Goal: Communication & Community: Participate in discussion

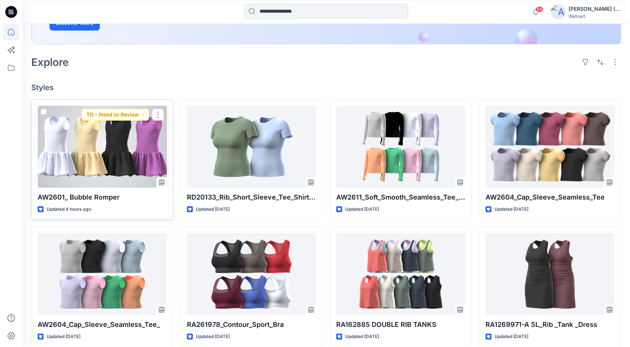
scroll to position [149, 0]
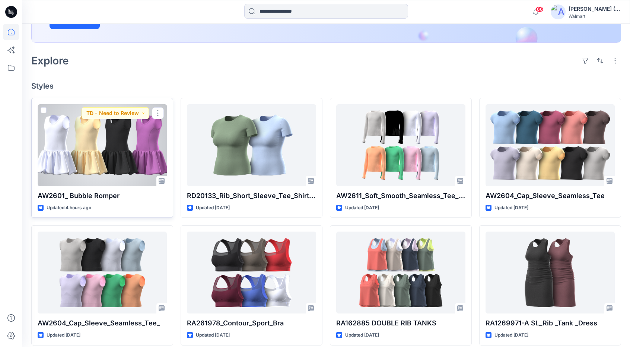
click at [80, 161] on div at bounding box center [102, 145] width 129 height 82
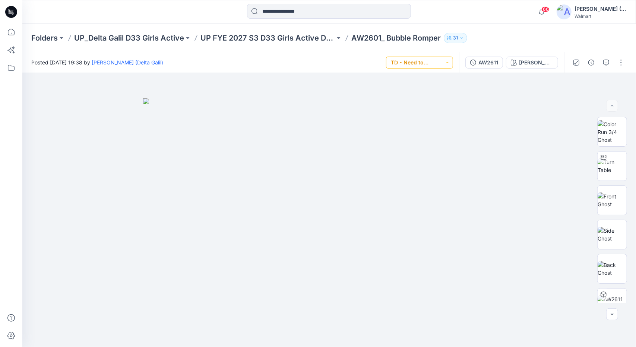
click at [443, 61] on button "TD - Need to Review" at bounding box center [419, 63] width 67 height 12
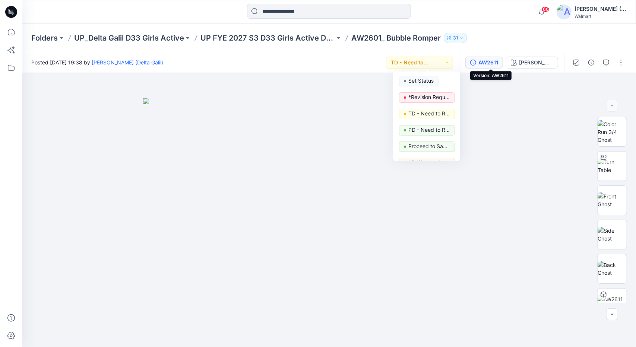
click at [488, 63] on div "AW2611" at bounding box center [488, 62] width 20 height 8
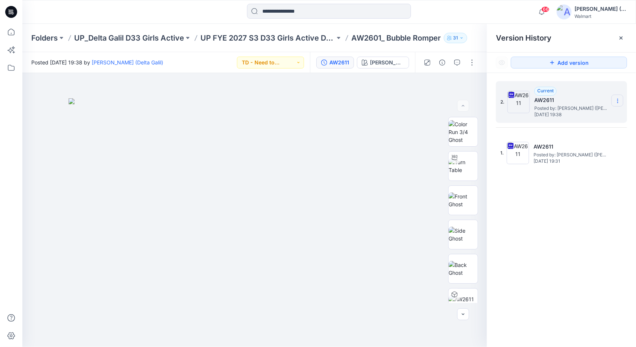
click at [619, 101] on icon at bounding box center [618, 101] width 6 height 6
click at [604, 118] on span "Download Source BW File" at bounding box center [580, 115] width 62 height 9
click at [14, 38] on icon at bounding box center [11, 32] width 16 height 16
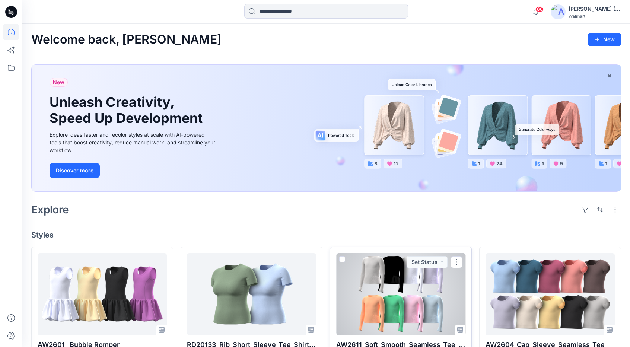
click at [399, 308] on div at bounding box center [400, 294] width 129 height 82
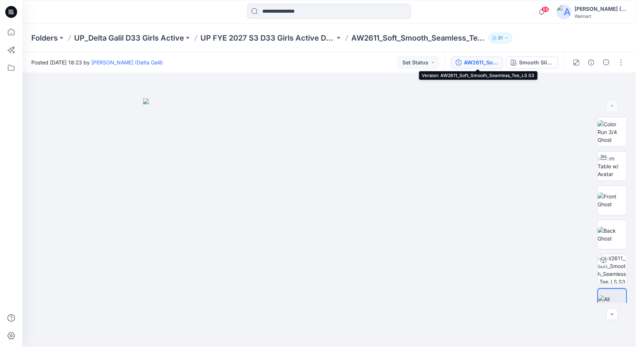
click at [472, 60] on div "AW2611_Soft_Smooth_Seamless_Tee_LS S3" at bounding box center [481, 62] width 34 height 8
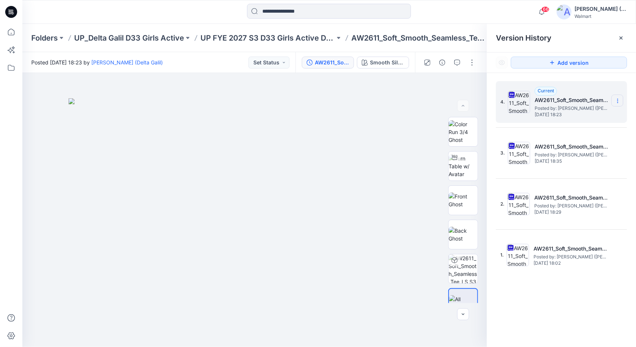
click at [620, 101] on icon at bounding box center [618, 101] width 6 height 6
click at [610, 116] on span "Download Source BW File" at bounding box center [580, 115] width 62 height 9
click at [286, 38] on p "UP FYE 2027 S3 D33 Girls Active Delta" at bounding box center [267, 38] width 134 height 10
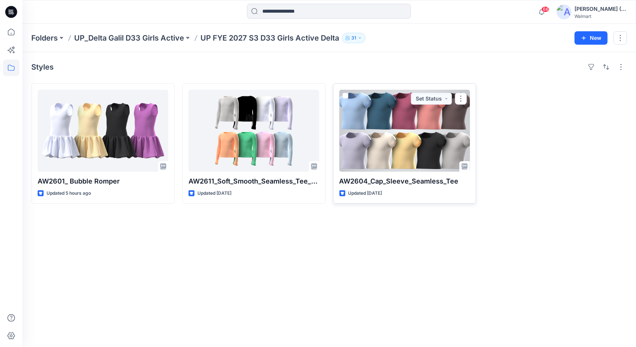
click at [401, 142] on div at bounding box center [404, 131] width 131 height 82
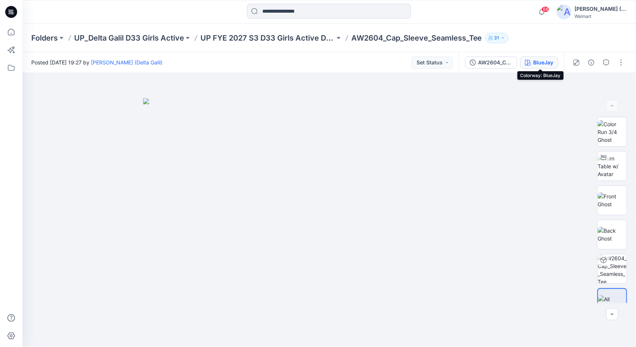
click at [548, 64] on div "BlueJay" at bounding box center [543, 62] width 20 height 8
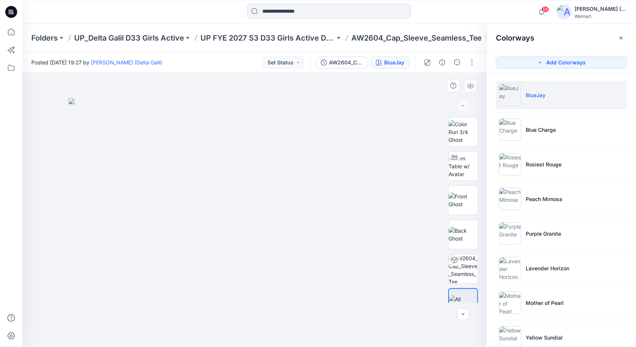
click at [118, 152] on img at bounding box center [255, 222] width 373 height 249
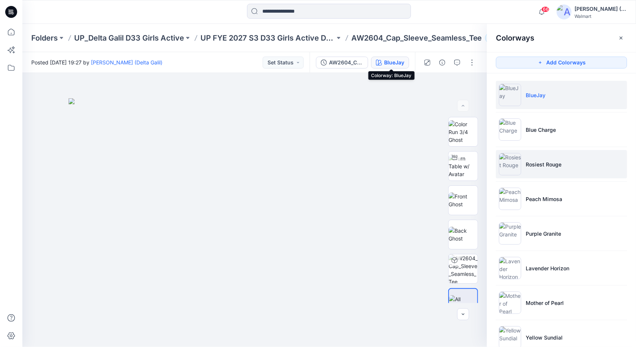
click at [371, 57] on button "BlueJay" at bounding box center [390, 63] width 38 height 12
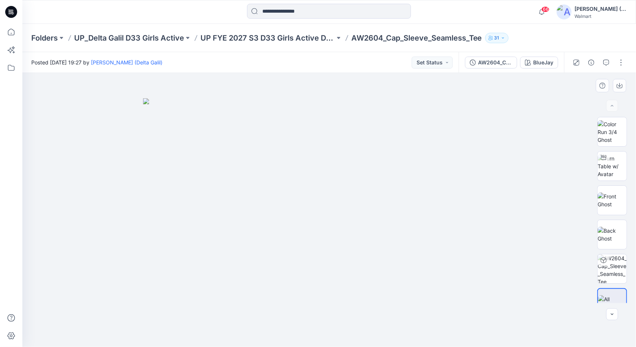
click at [197, 141] on img at bounding box center [329, 222] width 373 height 249
click at [256, 147] on img at bounding box center [329, 222] width 373 height 249
click at [520, 57] on button "BlueJay" at bounding box center [539, 63] width 38 height 12
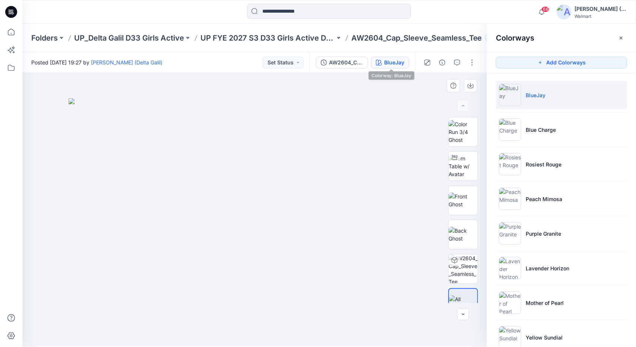
click at [259, 151] on img at bounding box center [255, 222] width 373 height 249
click at [260, 137] on img at bounding box center [255, 222] width 373 height 249
click at [320, 137] on img at bounding box center [255, 222] width 373 height 249
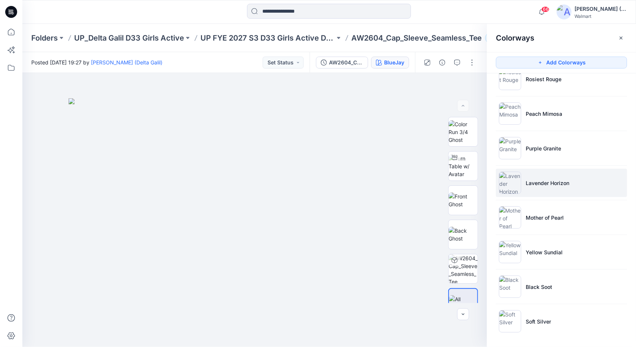
scroll to position [86, 0]
click at [195, 239] on img at bounding box center [255, 222] width 373 height 249
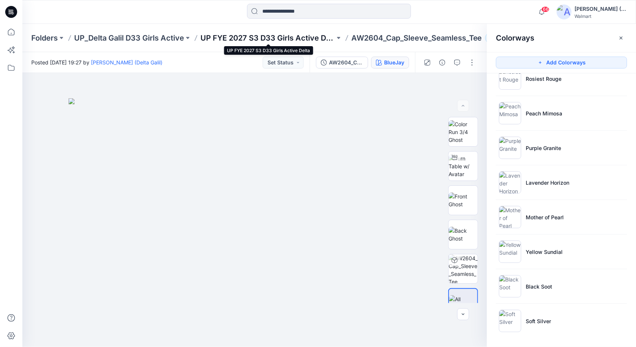
click at [258, 37] on p "UP FYE 2027 S3 D33 Girls Active Delta" at bounding box center [267, 38] width 134 height 10
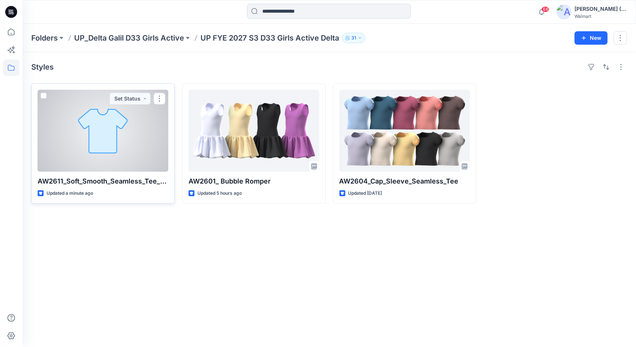
click at [109, 147] on div at bounding box center [103, 131] width 131 height 82
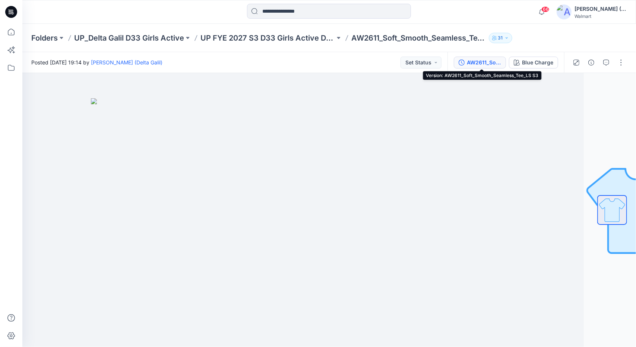
click at [472, 64] on div "AW2611_Soft_Smooth_Seamless_Tee_LS S3" at bounding box center [484, 62] width 34 height 8
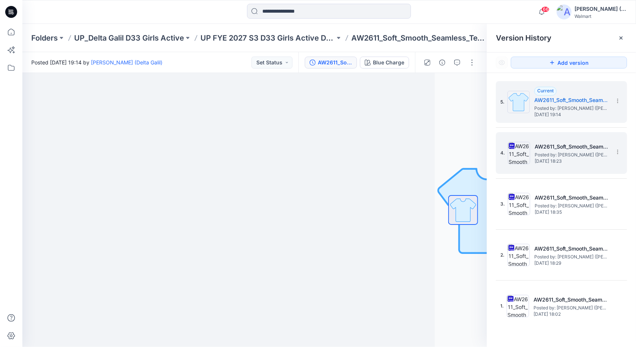
click at [584, 161] on span "Thursday, August 28, 2025 18:23" at bounding box center [572, 161] width 75 height 5
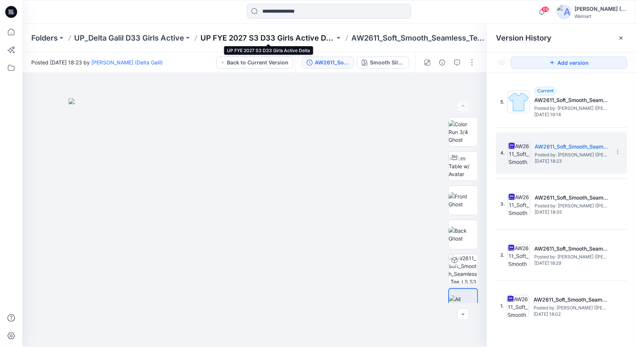
click at [233, 35] on p "UP FYE 2027 S3 D33 Girls Active Delta" at bounding box center [267, 38] width 134 height 10
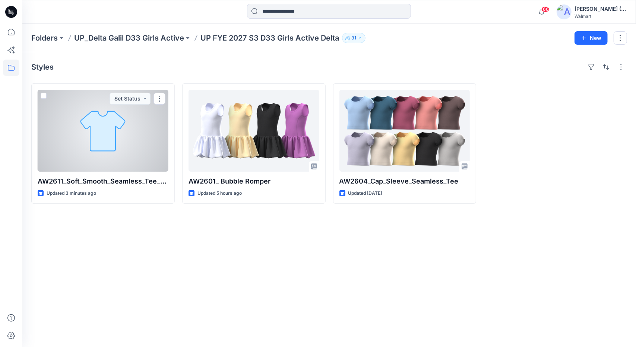
click at [134, 134] on div at bounding box center [103, 131] width 131 height 82
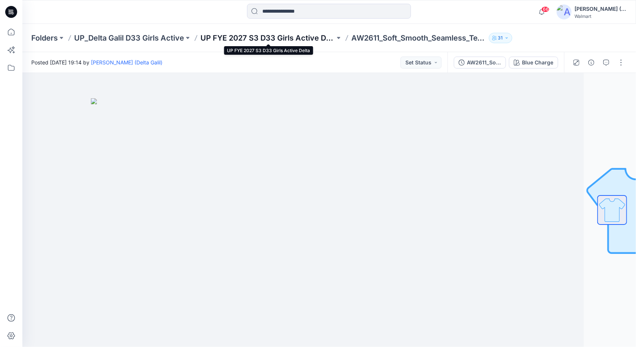
click at [311, 40] on p "UP FYE 2027 S3 D33 Girls Active Delta" at bounding box center [267, 38] width 134 height 10
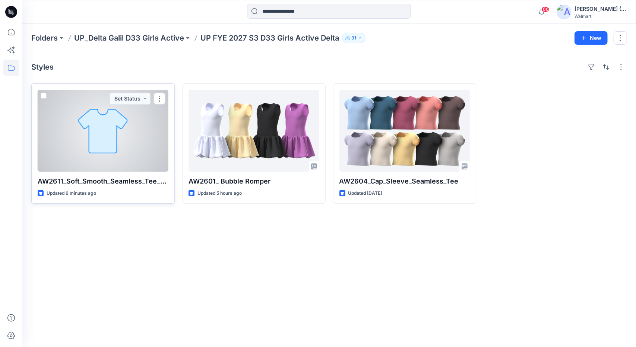
click at [122, 125] on div at bounding box center [103, 131] width 131 height 82
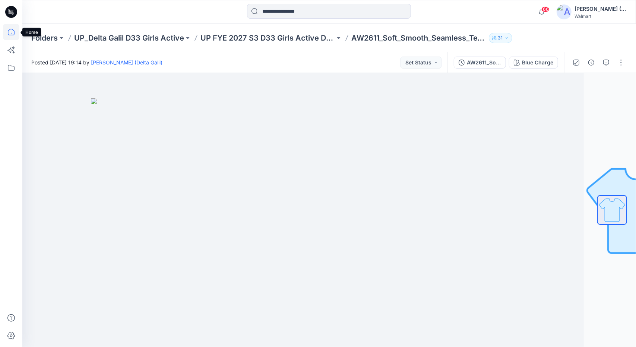
click at [9, 32] on icon at bounding box center [11, 32] width 16 height 16
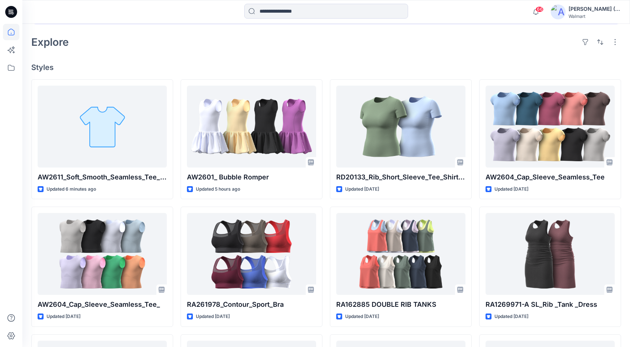
scroll to position [186, 0]
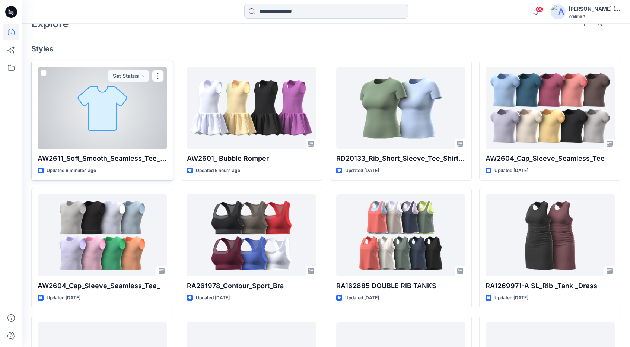
click at [129, 116] on div at bounding box center [102, 108] width 129 height 82
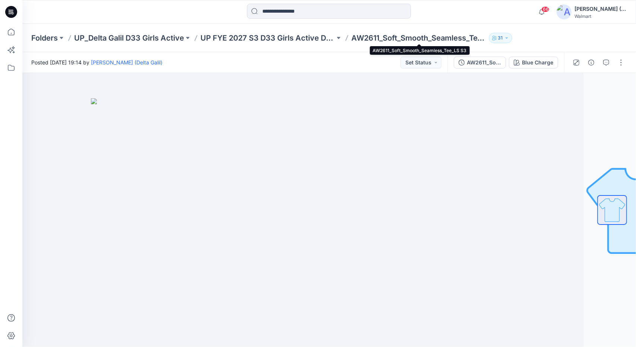
click at [392, 37] on p "AW2611_Soft_Smooth_Seamless_Tee_LS S3" at bounding box center [418, 38] width 134 height 10
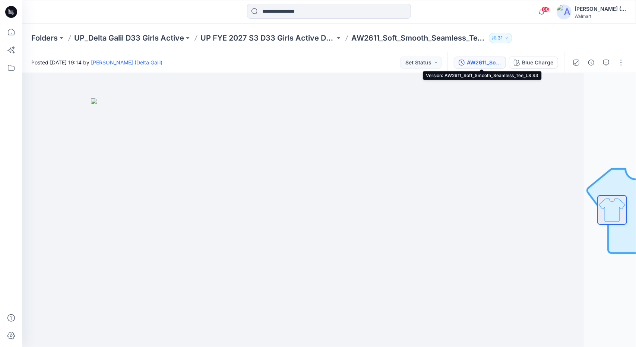
click at [493, 64] on div "AW2611_Soft_Smooth_Seamless_Tee_LS S3" at bounding box center [484, 62] width 34 height 8
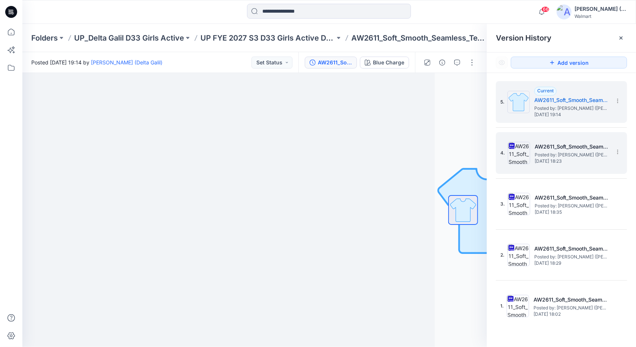
click at [592, 153] on span "Posted by: [PERSON_NAME] ([PERSON_NAME])" at bounding box center [572, 154] width 75 height 7
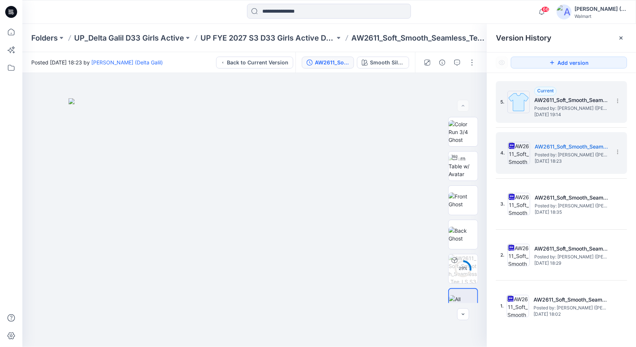
click at [578, 112] on span "[DATE] 19:14" at bounding box center [571, 114] width 75 height 5
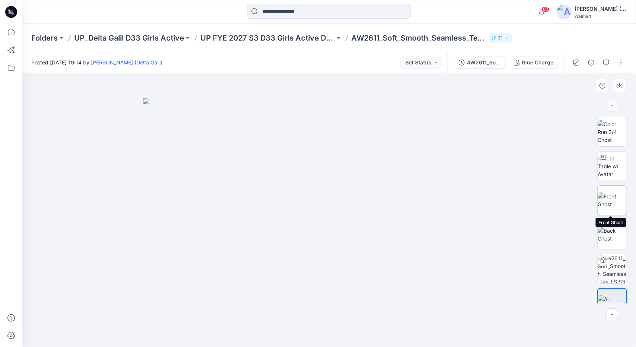
click at [608, 203] on img at bounding box center [612, 201] width 29 height 16
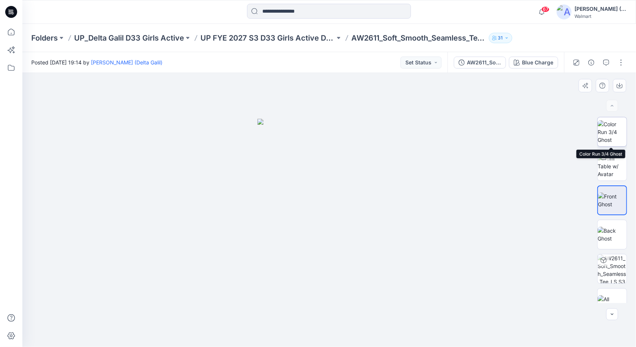
click at [614, 133] on img at bounding box center [612, 131] width 29 height 23
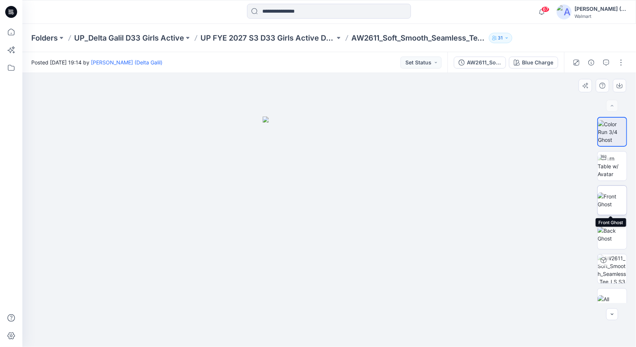
click at [611, 204] on img at bounding box center [612, 201] width 29 height 16
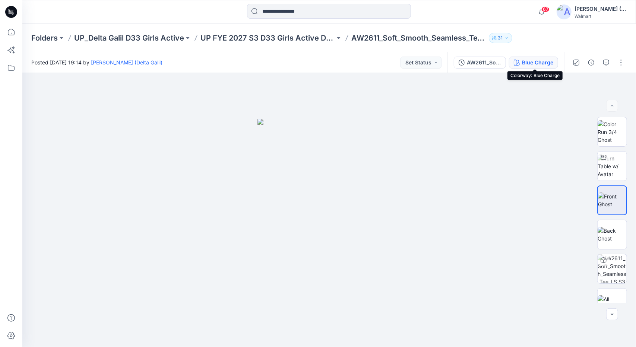
click at [529, 64] on div "Blue Charge" at bounding box center [537, 62] width 31 height 8
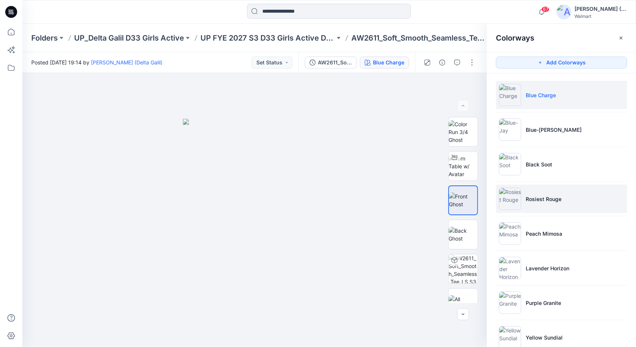
click at [538, 197] on p "Rosiest Rouge" at bounding box center [544, 199] width 36 height 8
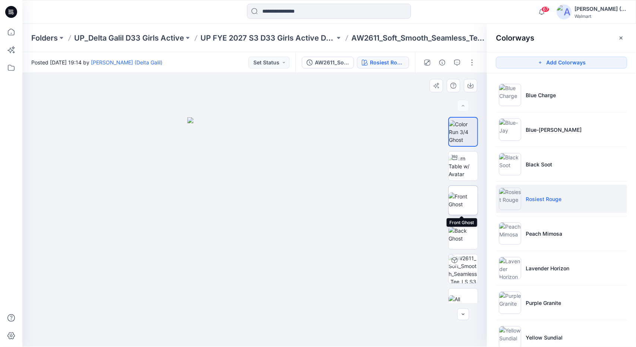
click at [469, 202] on img at bounding box center [463, 201] width 29 height 16
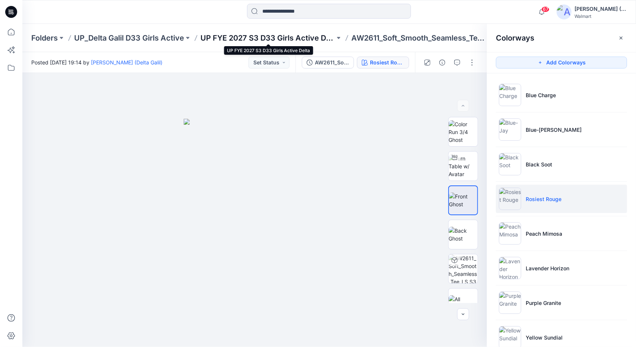
click at [302, 41] on p "UP FYE 2027 S3 D33 Girls Active Delta" at bounding box center [267, 38] width 134 height 10
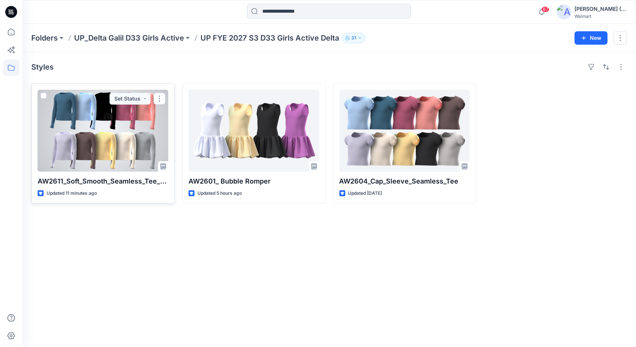
click at [122, 137] on div at bounding box center [103, 131] width 131 height 82
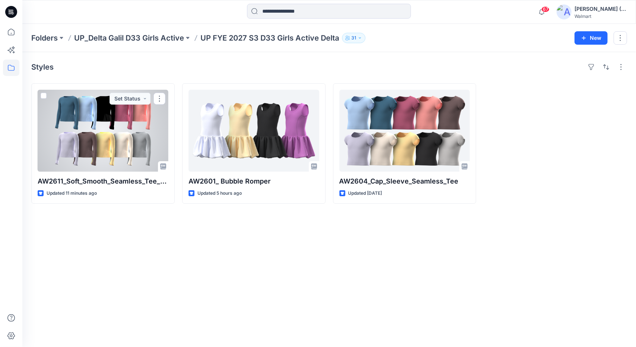
click at [122, 137] on div "Folders UP_Delta Galil D33 Girls Active UP FYE 2027 S3 D33 Girls Active Delta 3…" at bounding box center [329, 185] width 614 height 323
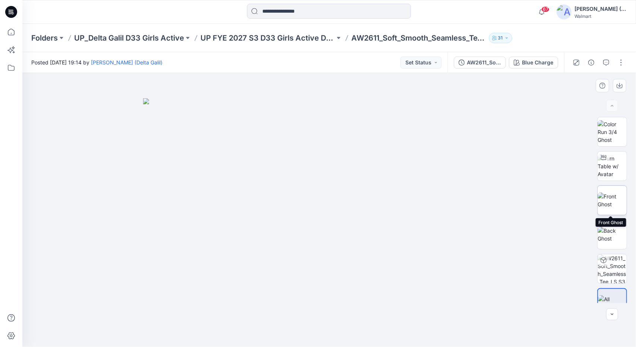
click at [602, 196] on img at bounding box center [612, 201] width 29 height 16
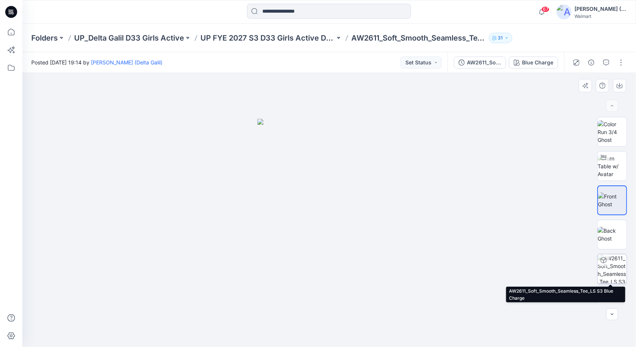
click at [614, 269] on img at bounding box center [612, 268] width 29 height 29
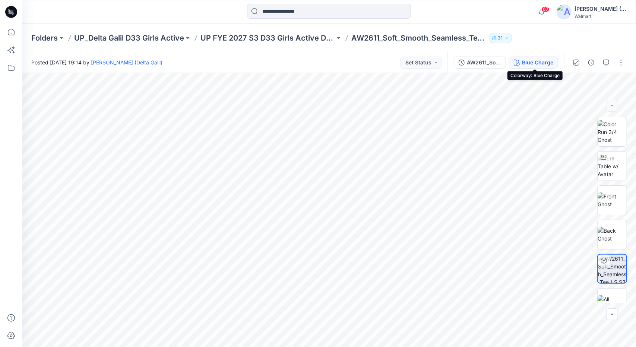
click at [532, 58] on button "Blue Charge" at bounding box center [533, 63] width 49 height 12
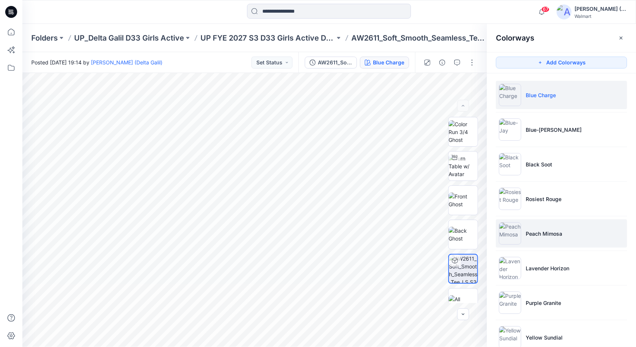
click at [526, 235] on p "Peach Mimosa" at bounding box center [544, 234] width 37 height 8
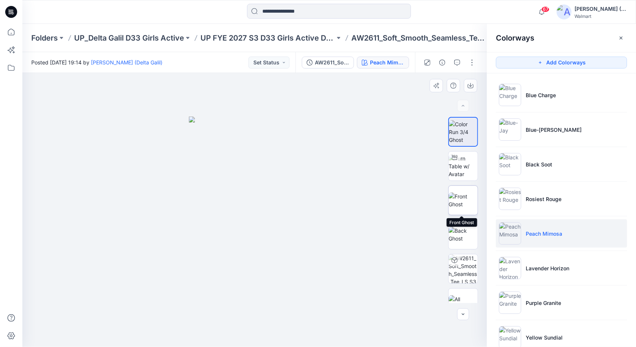
click at [468, 202] on img at bounding box center [463, 201] width 29 height 16
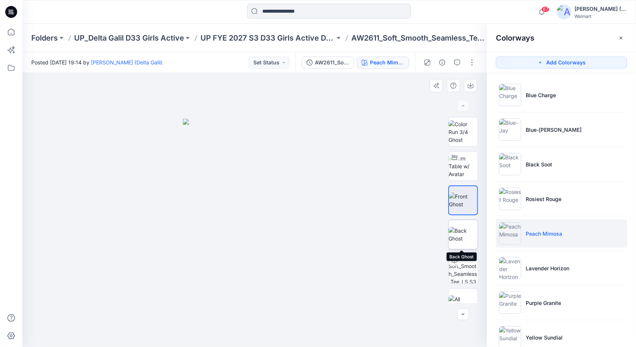
click at [466, 235] on img at bounding box center [463, 235] width 29 height 16
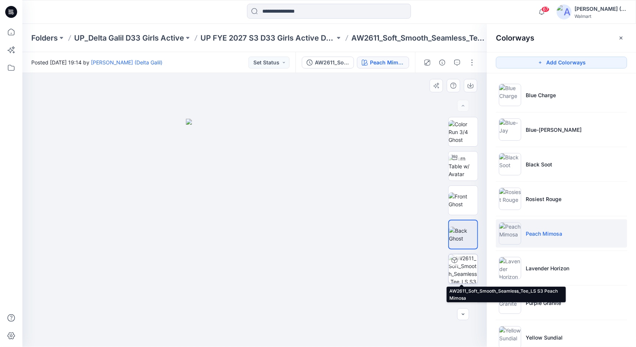
click at [460, 269] on img at bounding box center [463, 268] width 29 height 29
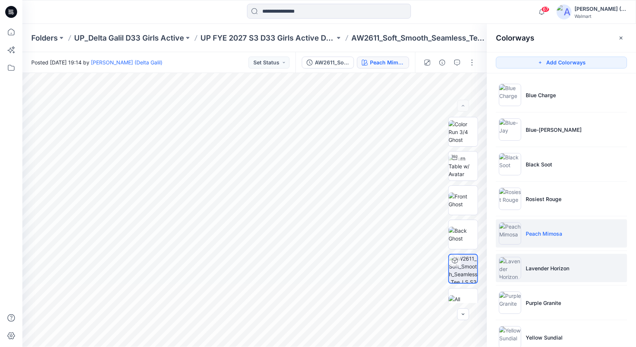
click at [529, 266] on p "Lavender Horizon" at bounding box center [548, 269] width 44 height 8
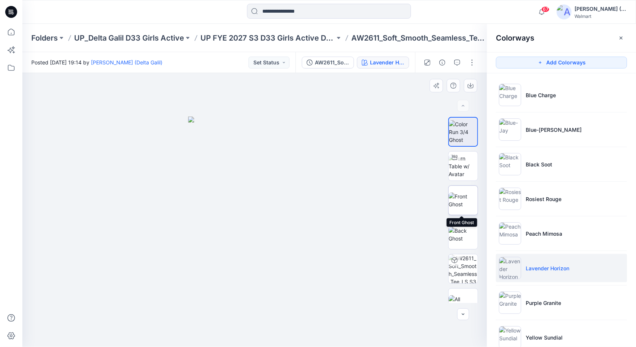
click at [469, 203] on img at bounding box center [463, 201] width 29 height 16
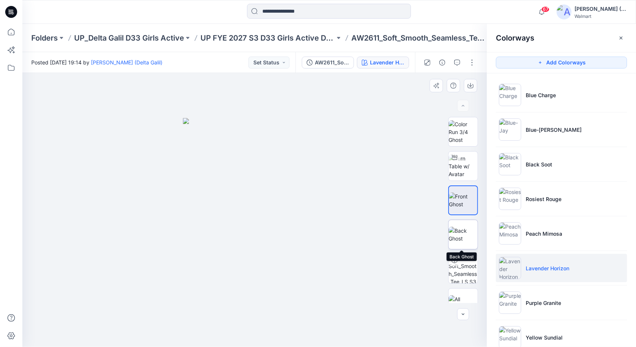
click at [473, 236] on img at bounding box center [463, 235] width 29 height 16
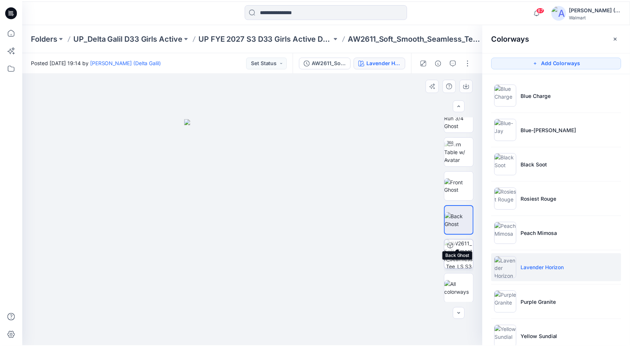
scroll to position [15, 0]
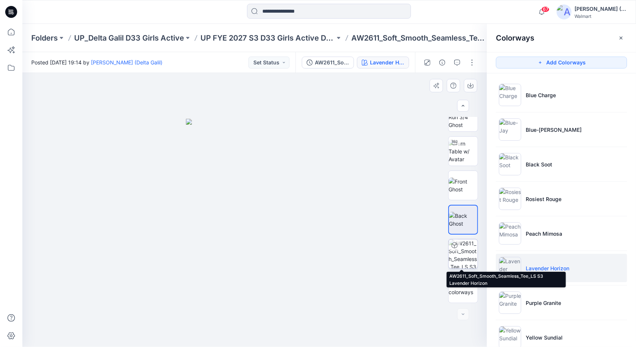
click at [458, 249] on div at bounding box center [455, 246] width 12 height 12
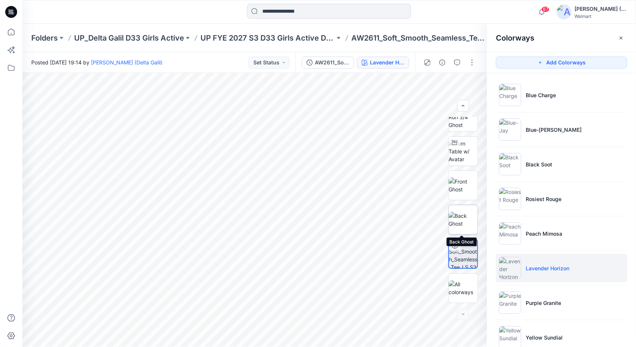
click at [469, 223] on img at bounding box center [463, 220] width 29 height 16
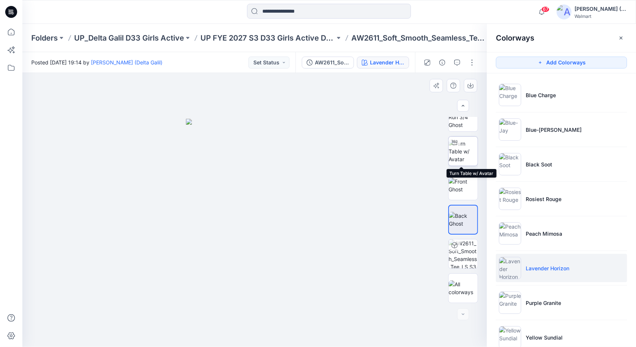
click at [465, 150] on img at bounding box center [463, 151] width 29 height 23
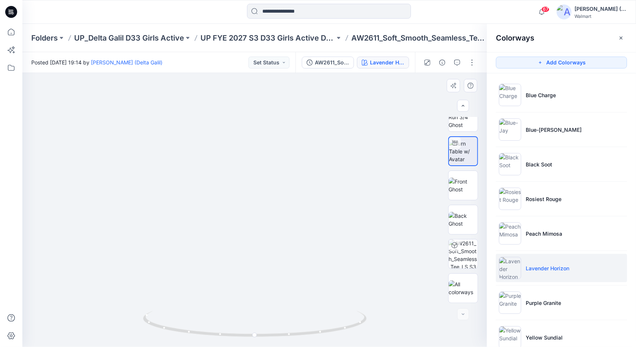
drag, startPoint x: 295, startPoint y: 208, endPoint x: 303, endPoint y: 197, distance: 13.6
click at [302, 198] on img at bounding box center [257, 26] width 990 height 642
drag, startPoint x: 323, startPoint y: 334, endPoint x: 274, endPoint y: 330, distance: 48.6
click at [274, 330] on icon at bounding box center [255, 325] width 225 height 28
click at [81, 50] on div "Folders UP_Delta Galil D33 Girls Active UP FYE 2027 S3 D33 Girls Active Delta A…" at bounding box center [329, 38] width 614 height 28
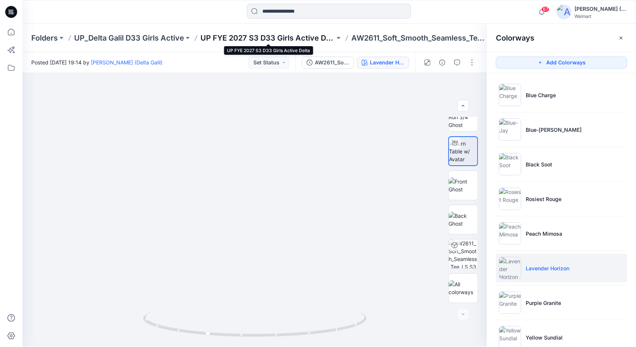
click at [309, 36] on p "UP FYE 2027 S3 D33 Girls Active Delta" at bounding box center [267, 38] width 134 height 10
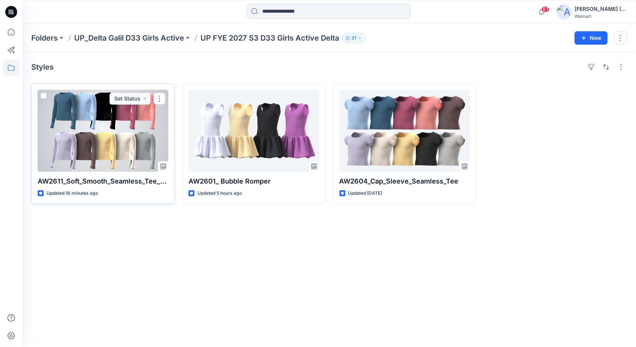
click at [113, 143] on div at bounding box center [103, 131] width 131 height 82
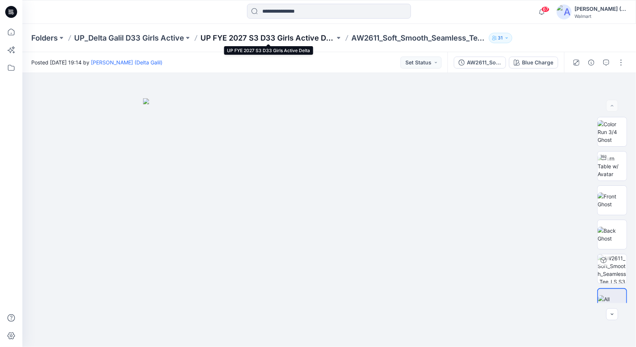
click at [216, 38] on p "UP FYE 2027 S3 D33 Girls Active Delta" at bounding box center [267, 38] width 134 height 10
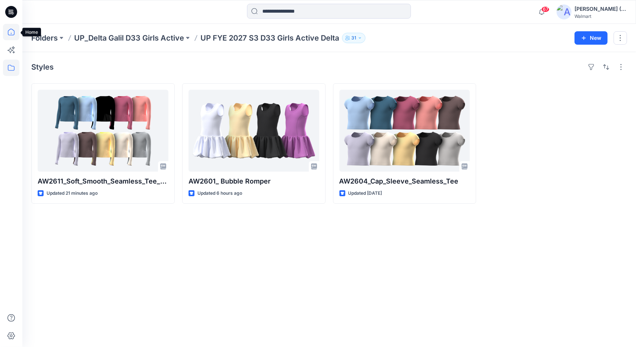
click at [10, 32] on icon at bounding box center [11, 32] width 16 height 16
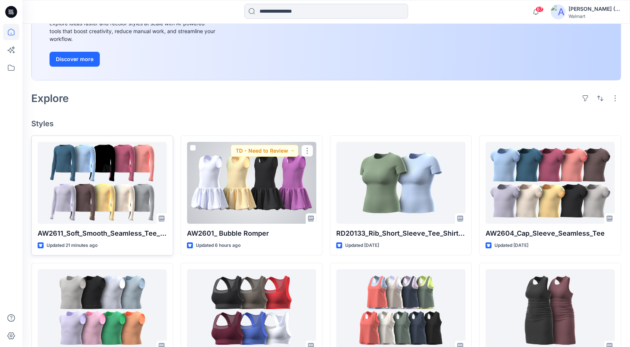
scroll to position [112, 0]
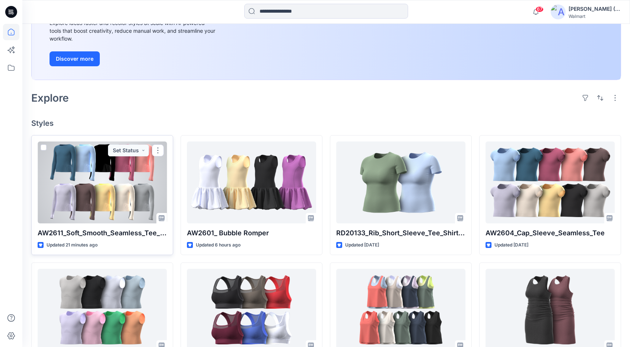
click at [113, 193] on div at bounding box center [102, 183] width 129 height 82
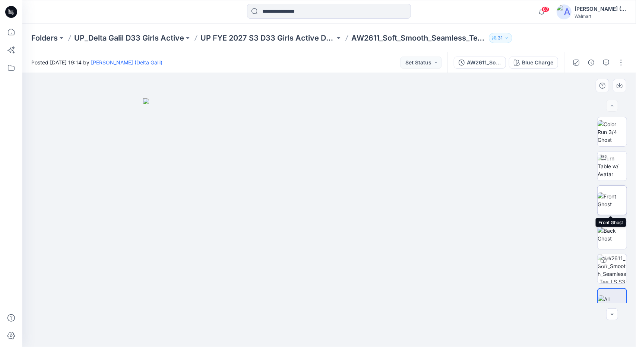
click at [614, 205] on img at bounding box center [612, 201] width 29 height 16
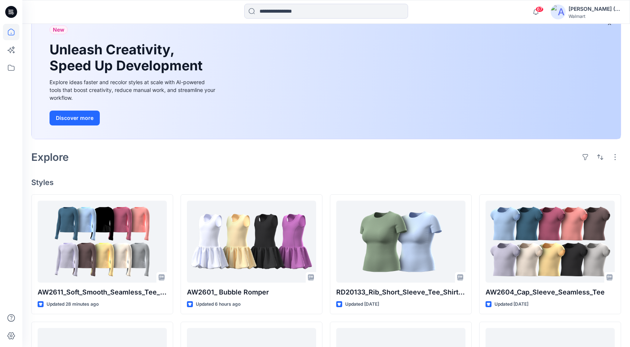
scroll to position [75, 0]
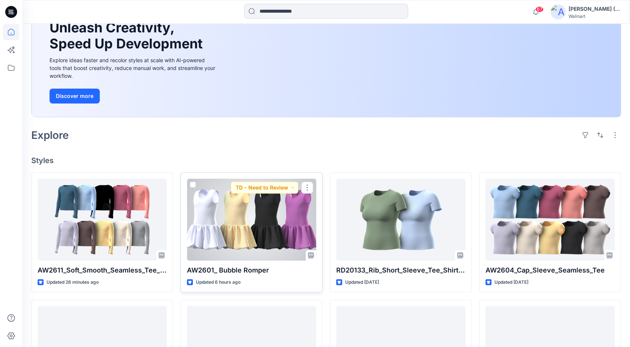
click at [276, 235] on div at bounding box center [251, 220] width 129 height 82
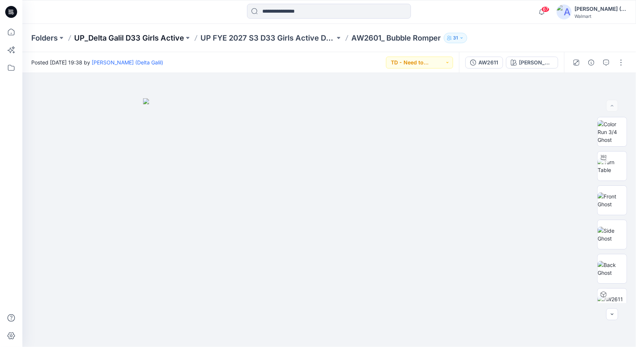
click at [158, 38] on p "UP_Delta Galil D33 Girls Active" at bounding box center [129, 38] width 110 height 10
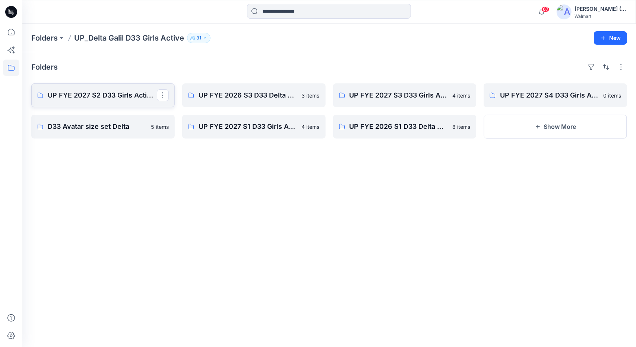
click at [118, 98] on p "UP FYE 2027 S2 D33 Girls Active Delta" at bounding box center [102, 95] width 109 height 10
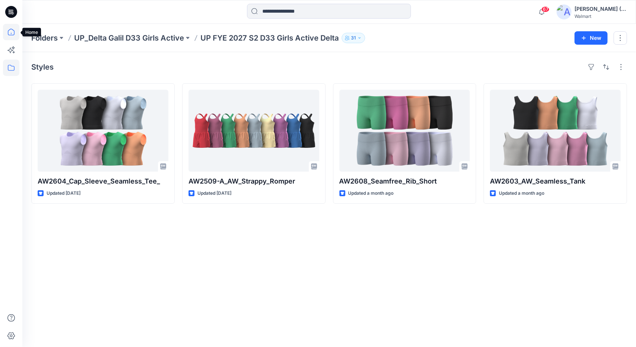
click at [12, 31] on icon at bounding box center [11, 32] width 16 height 16
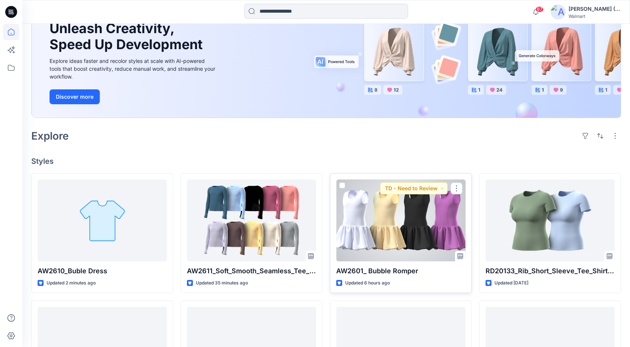
scroll to position [75, 0]
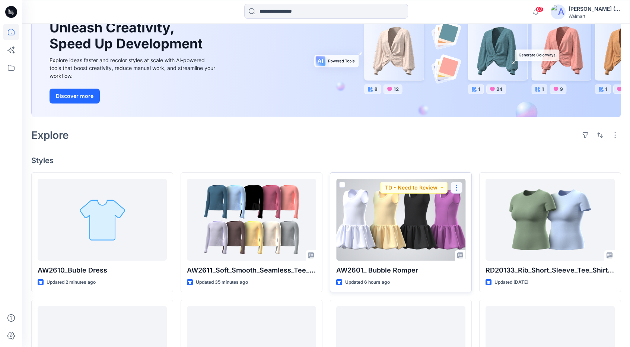
click at [458, 189] on button "button" at bounding box center [457, 188] width 12 height 12
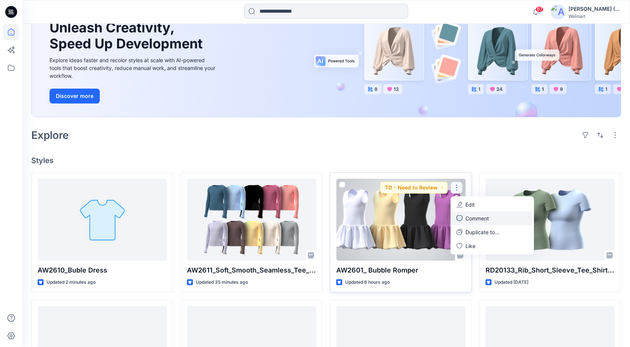
click at [473, 215] on p "Comment" at bounding box center [477, 219] width 23 height 8
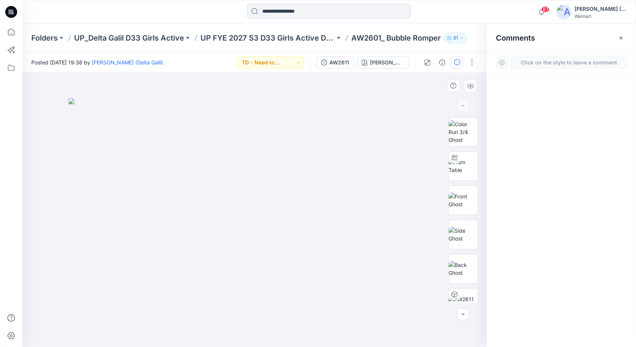
click at [393, 211] on div "1" at bounding box center [254, 210] width 465 height 274
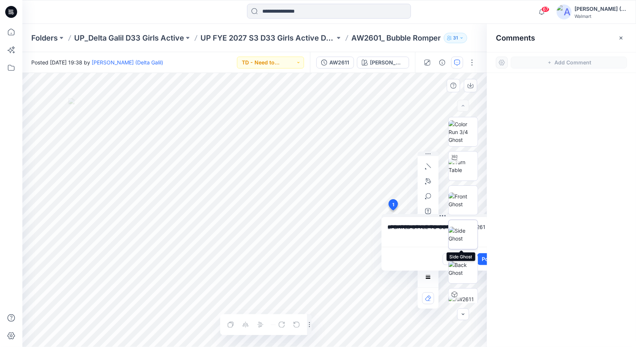
scroll to position [0, 2]
click at [389, 226] on textarea "**********" at bounding box center [441, 232] width 122 height 30
click at [429, 226] on textarea "**********" at bounding box center [441, 232] width 122 height 30
drag, startPoint x: 431, startPoint y: 234, endPoint x: 425, endPoint y: 234, distance: 6.3
click at [425, 234] on textarea "**********" at bounding box center [441, 232] width 122 height 30
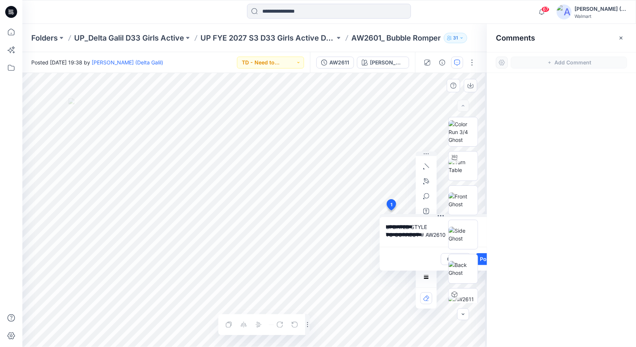
type textarea "**********"
click at [483, 259] on div at bounding box center [463, 210] width 48 height 186
click at [434, 232] on textarea "**********" at bounding box center [441, 232] width 122 height 30
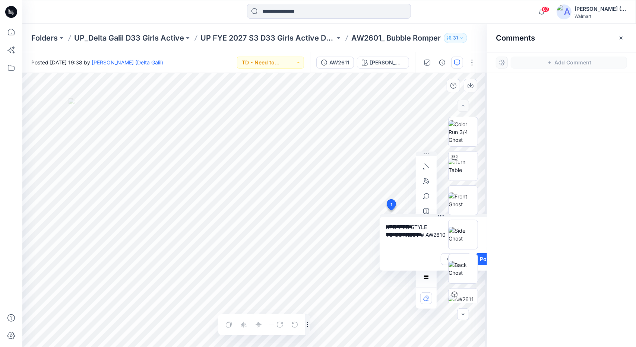
click at [433, 232] on textarea "**********" at bounding box center [441, 232] width 122 height 30
click at [433, 225] on textarea "**********" at bounding box center [441, 232] width 122 height 30
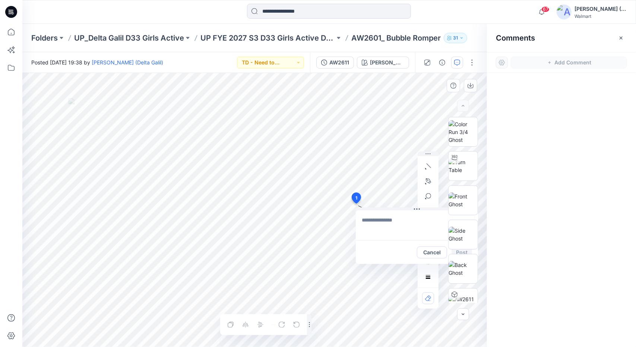
drag, startPoint x: 392, startPoint y: 205, endPoint x: 356, endPoint y: 198, distance: 36.5
click at [444, 251] on div at bounding box center [463, 210] width 48 height 186
click at [411, 231] on textarea at bounding box center [406, 226] width 122 height 30
type textarea "*"
type textarea "**********"
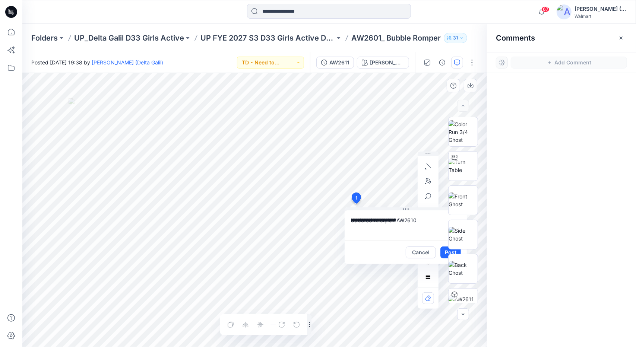
click at [442, 253] on div at bounding box center [463, 210] width 48 height 186
click at [448, 253] on div at bounding box center [463, 210] width 30 height 186
click at [451, 252] on div at bounding box center [463, 210] width 30 height 186
click at [452, 252] on div at bounding box center [463, 210] width 30 height 186
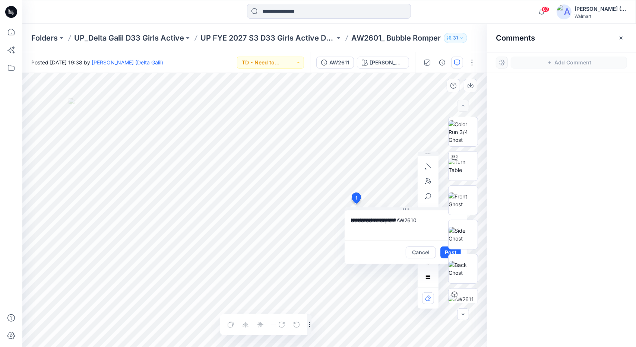
click at [444, 253] on div at bounding box center [463, 210] width 48 height 186
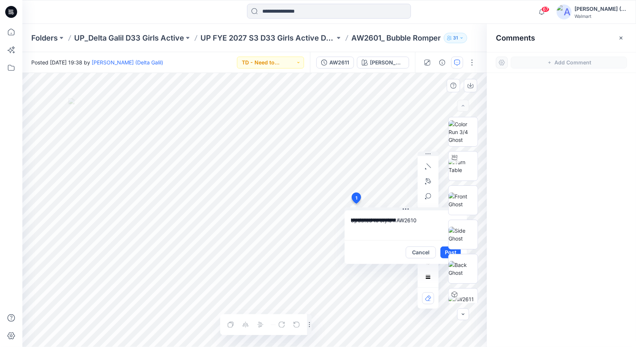
click at [341, 220] on div "**********" at bounding box center [254, 210] width 465 height 274
click at [414, 251] on button "Cancel" at bounding box center [421, 253] width 30 height 12
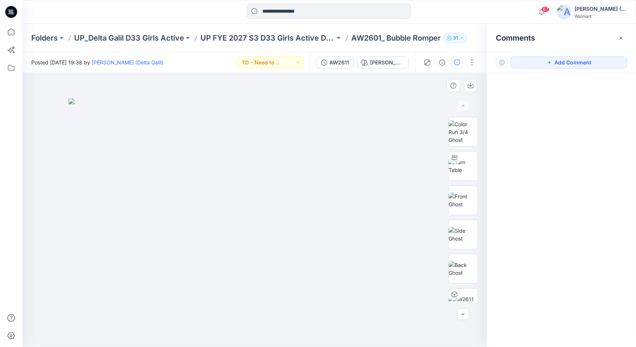
click at [258, 99] on img at bounding box center [255, 222] width 373 height 249
click at [289, 63] on button "TD - Need to Review" at bounding box center [270, 63] width 67 height 12
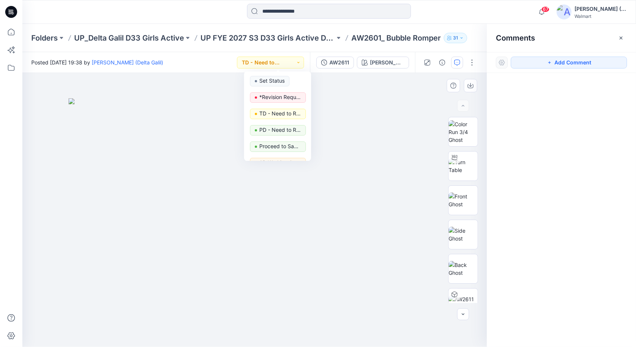
click at [379, 95] on div at bounding box center [254, 210] width 465 height 274
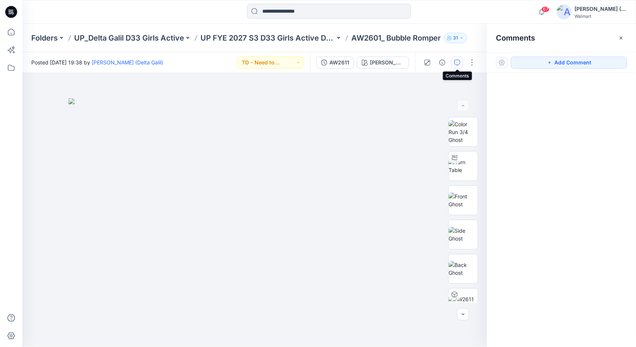
click at [457, 63] on icon "button" at bounding box center [457, 63] width 6 height 6
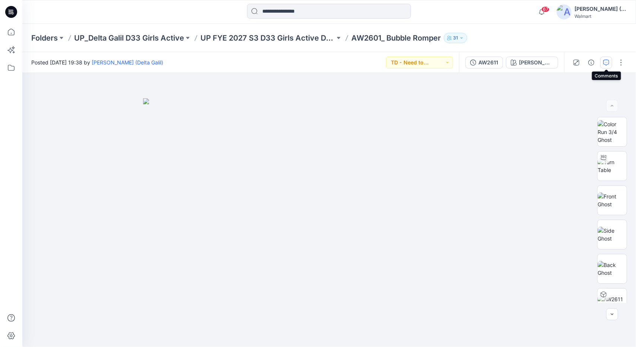
click at [607, 64] on icon "button" at bounding box center [606, 63] width 6 height 6
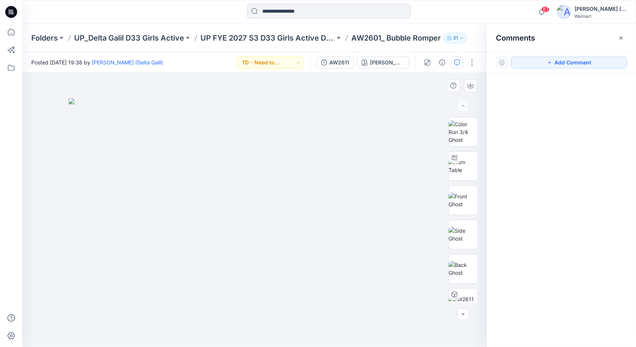
click at [354, 156] on img at bounding box center [255, 222] width 373 height 249
click at [537, 56] on div "Add Comment" at bounding box center [561, 62] width 149 height 21
click at [539, 60] on button "Add Comment" at bounding box center [569, 63] width 116 height 12
click at [351, 170] on div "1" at bounding box center [254, 210] width 465 height 274
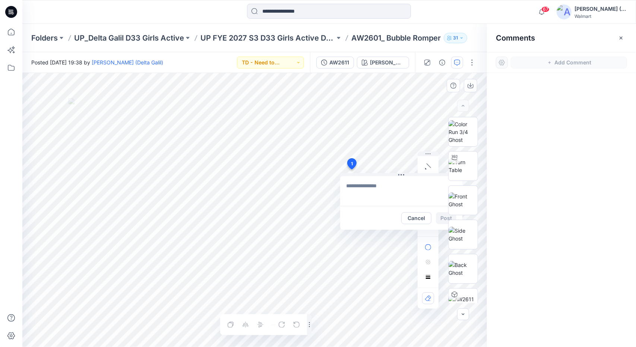
type textarea "**********"
click at [440, 216] on div at bounding box center [463, 210] width 48 height 186
click at [439, 219] on button "Post" at bounding box center [446, 218] width 20 height 12
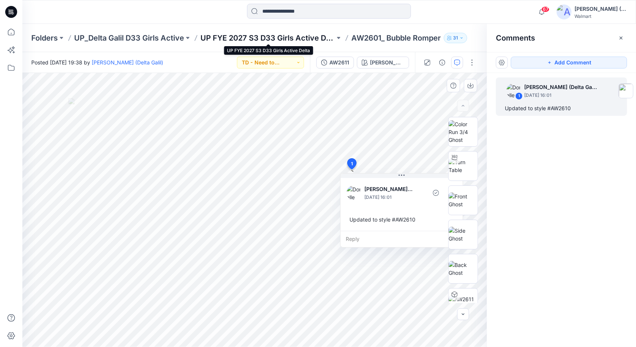
click at [233, 38] on p "UP FYE 2027 S3 D33 Girls Active Delta" at bounding box center [267, 38] width 134 height 10
